Goal: Task Accomplishment & Management: Manage account settings

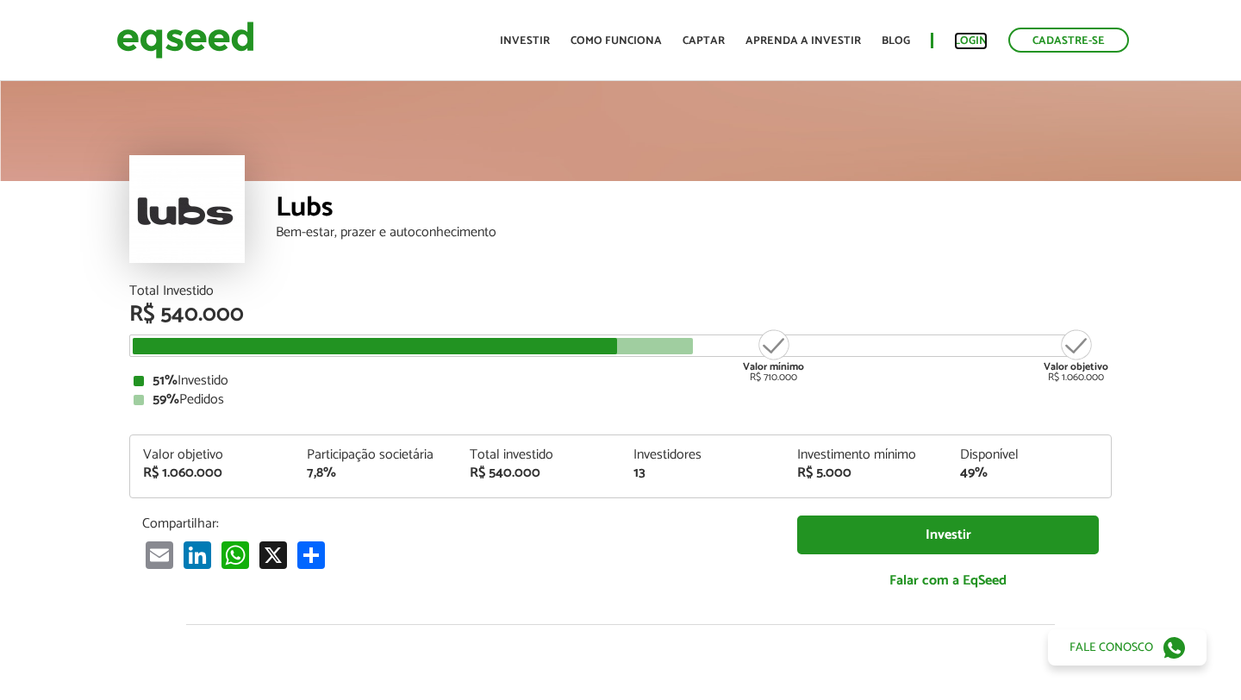
click at [975, 41] on link "Login" at bounding box center [971, 40] width 34 height 11
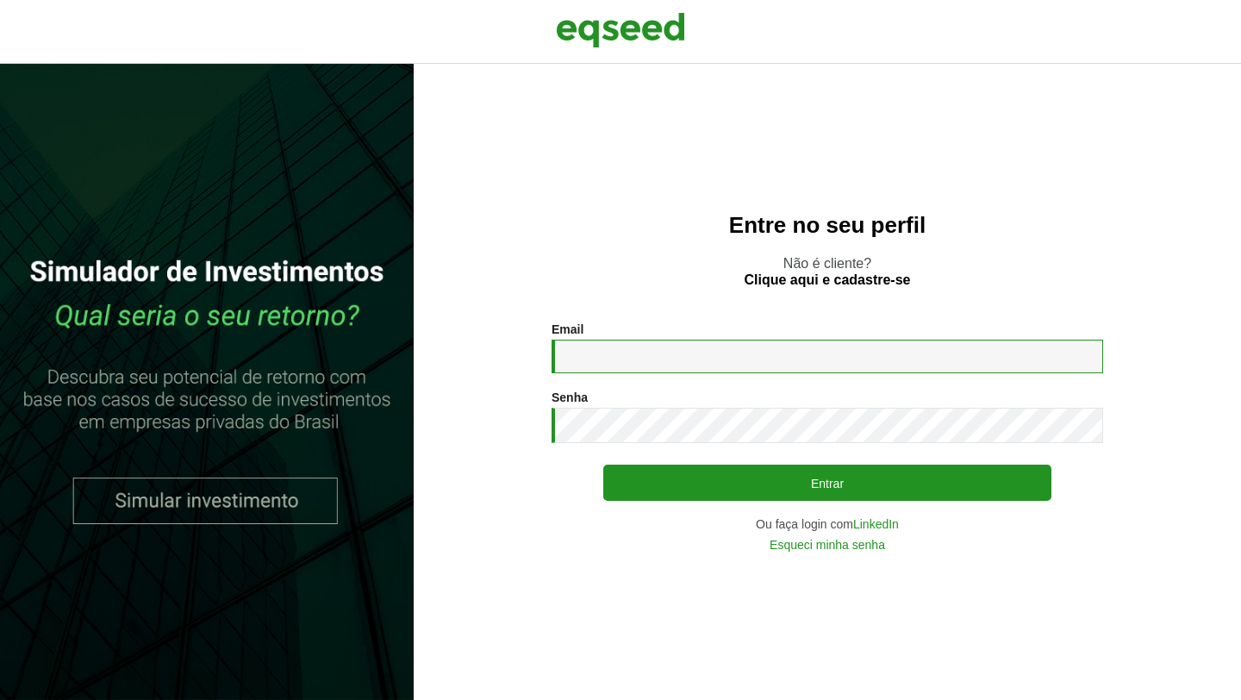
click at [615, 356] on input "Email *" at bounding box center [826, 357] width 551 height 34
type input "**********"
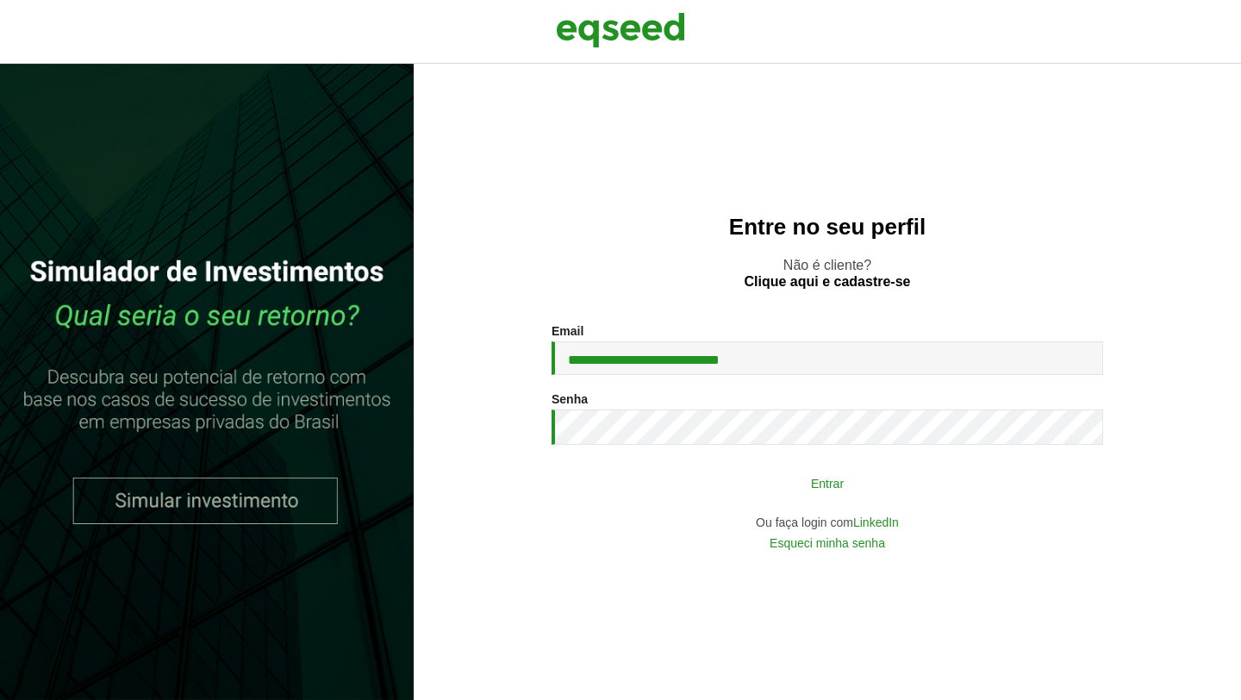
click at [738, 481] on button "Entrar" at bounding box center [827, 482] width 448 height 33
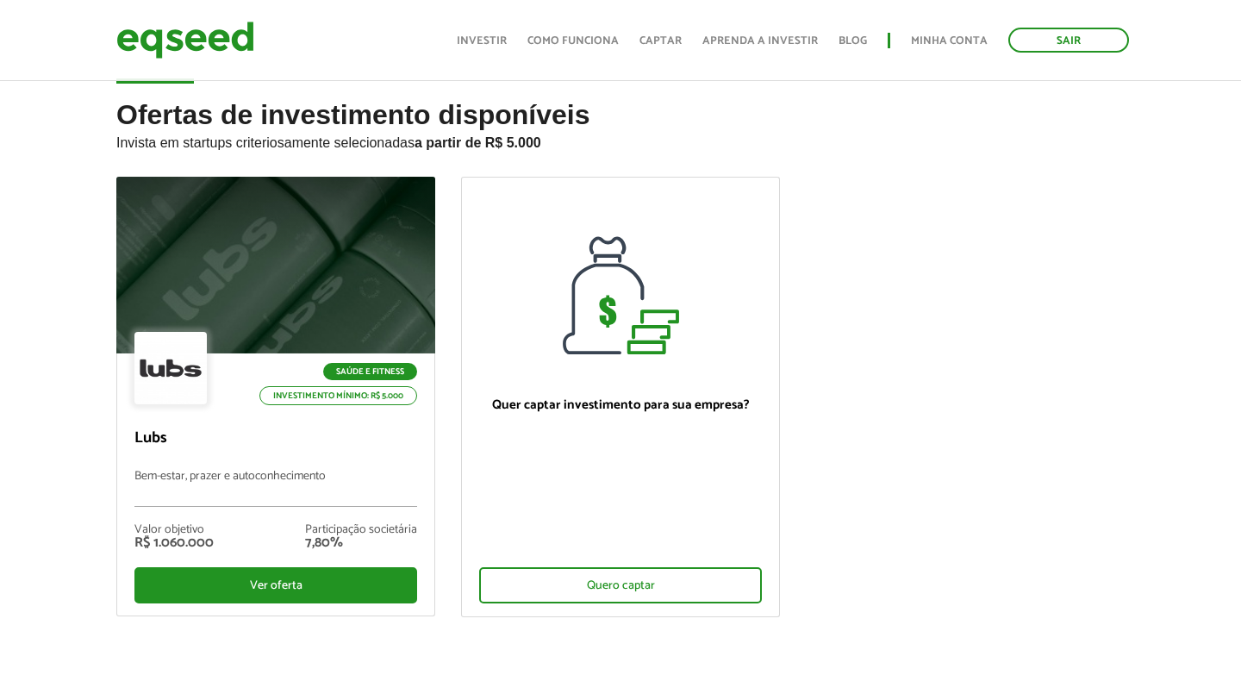
scroll to position [34, 0]
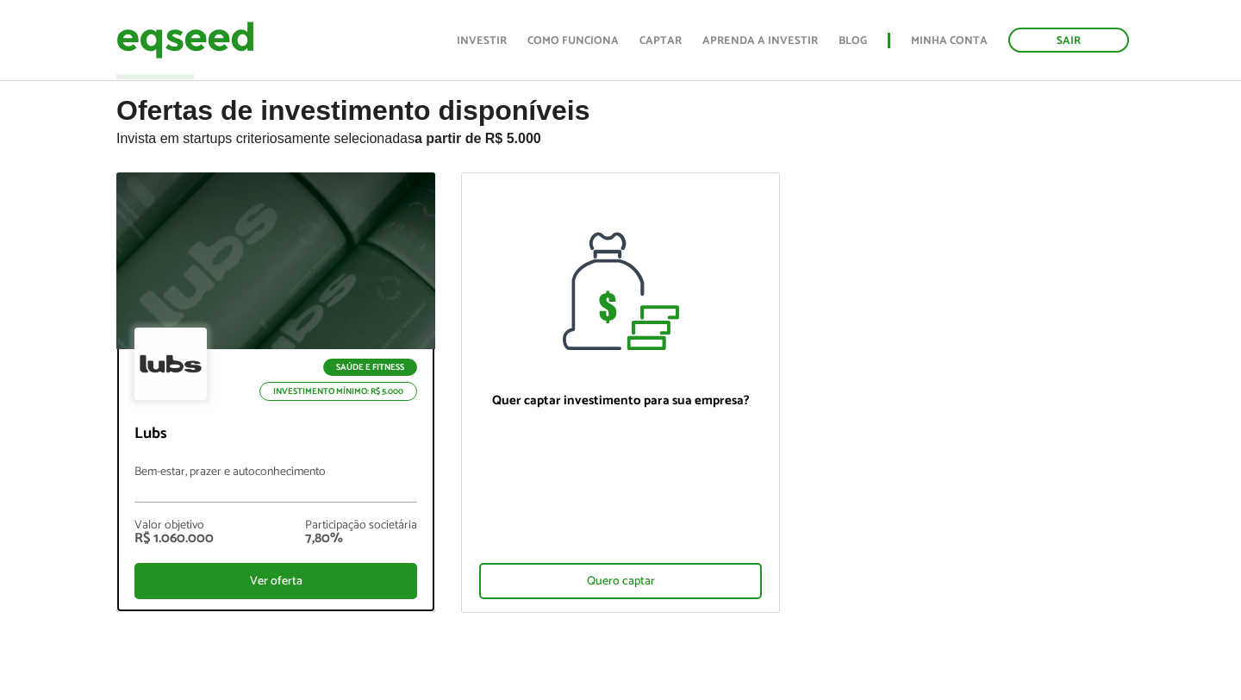
click at [328, 320] on div at bounding box center [275, 261] width 383 height 212
